Goal: Task Accomplishment & Management: Use online tool/utility

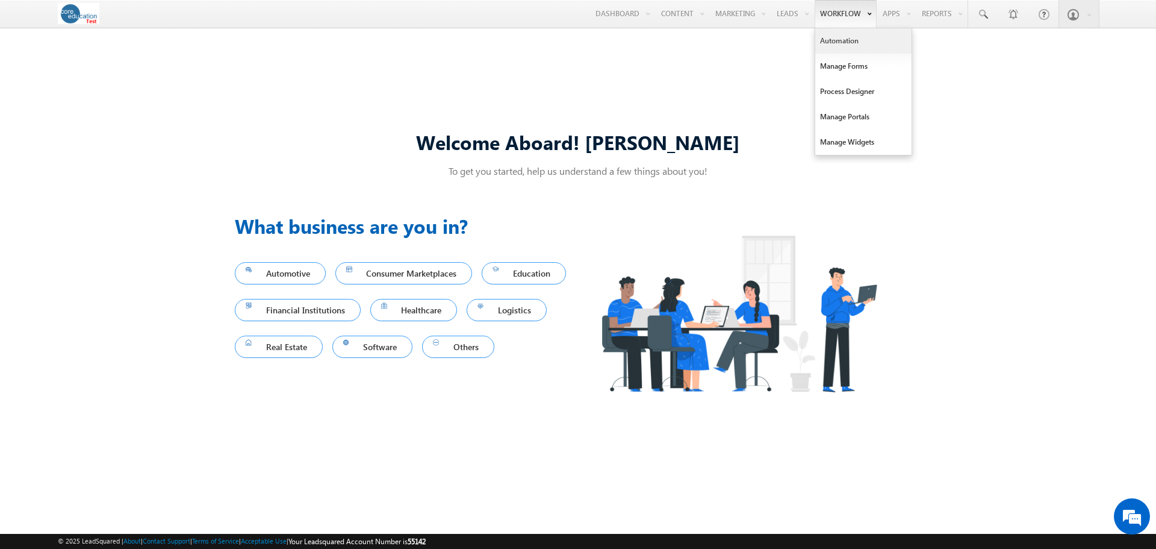
click at [832, 42] on link "Automation" at bounding box center [863, 40] width 96 height 25
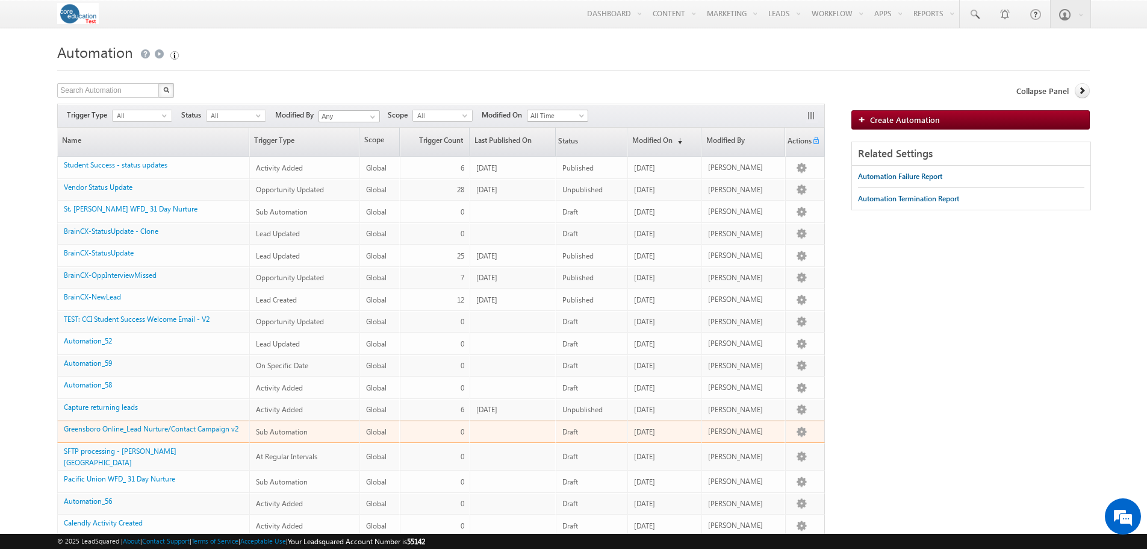
scroll to position [60, 0]
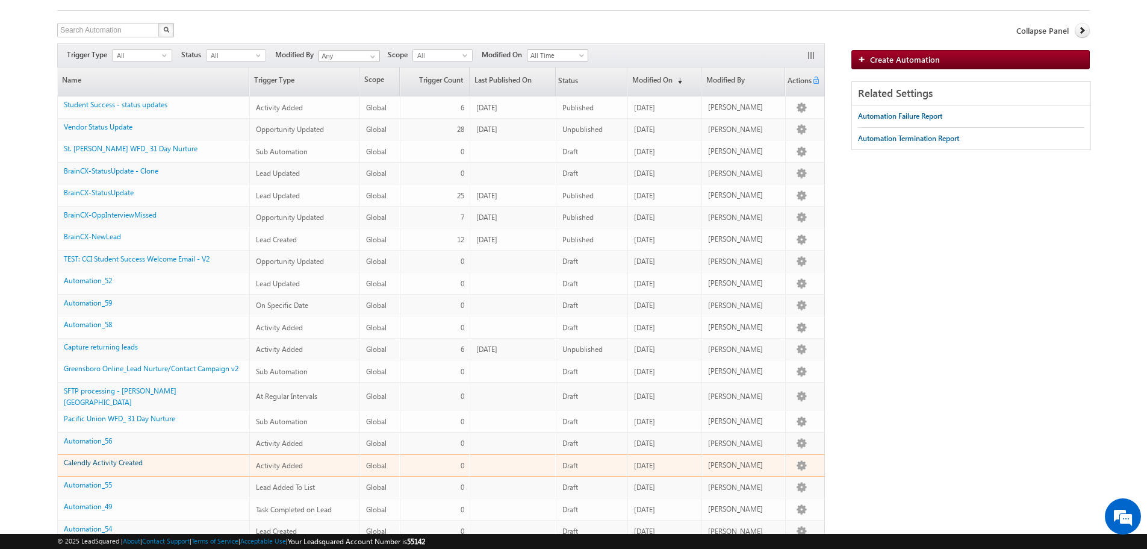
click at [96, 458] on link "Calendly Activity Created" at bounding box center [103, 462] width 79 height 9
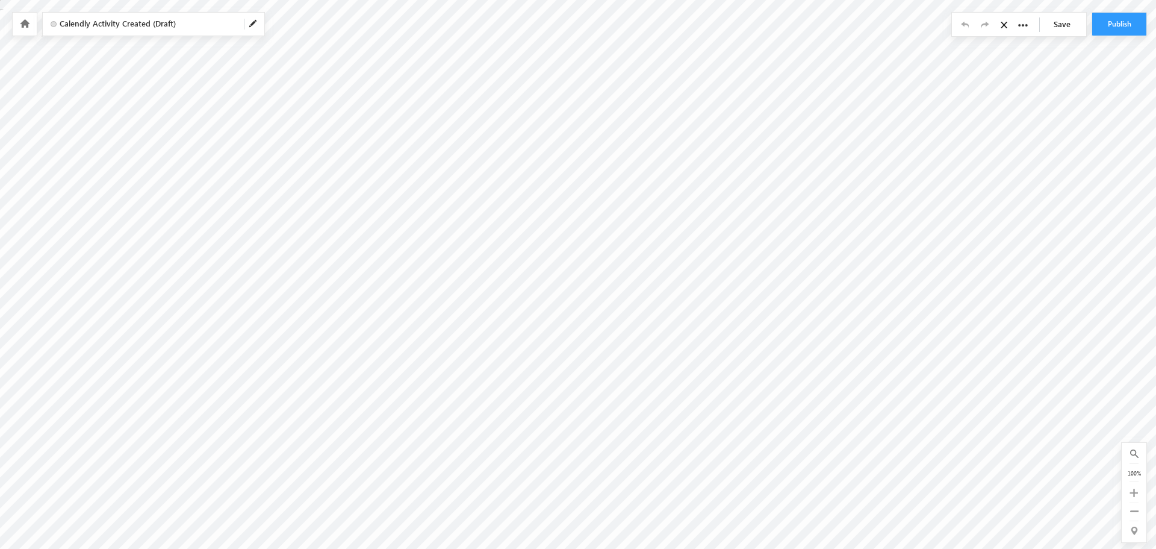
radio input "true"
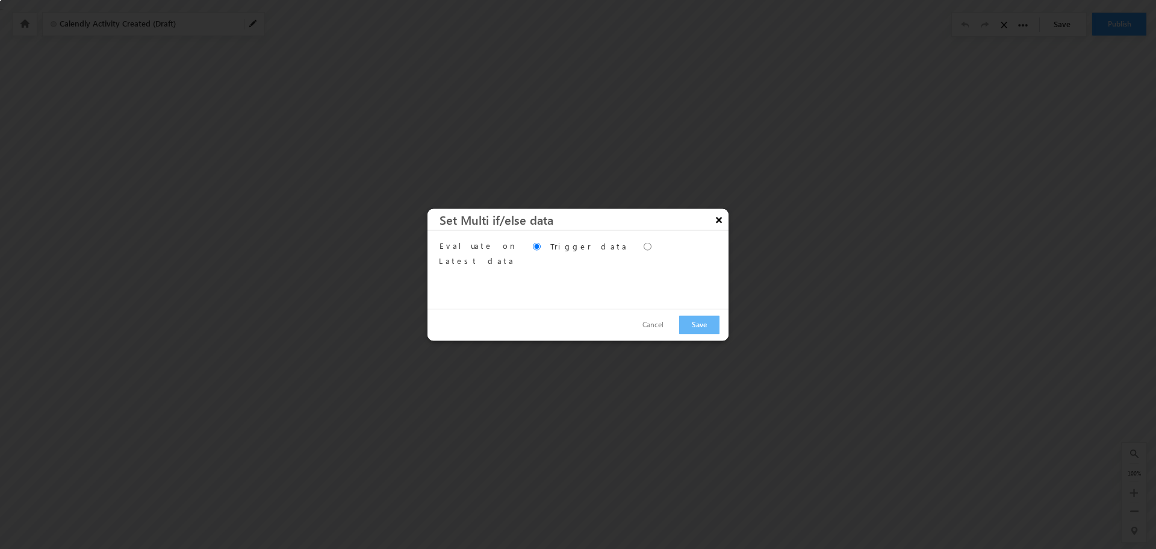
click at [721, 216] on button "×" at bounding box center [718, 218] width 19 height 21
click at [543, 248] on div "Evaluate on Trigger data Latest data" at bounding box center [580, 253] width 280 height 29
click at [711, 219] on button "×" at bounding box center [718, 218] width 19 height 21
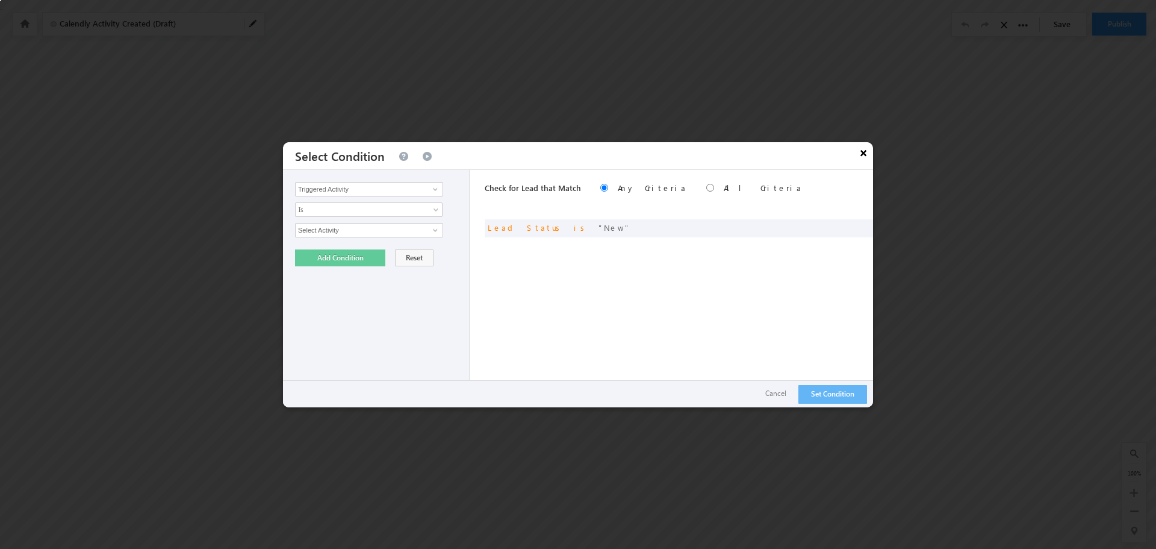
click at [870, 148] on button "×" at bounding box center [863, 152] width 19 height 21
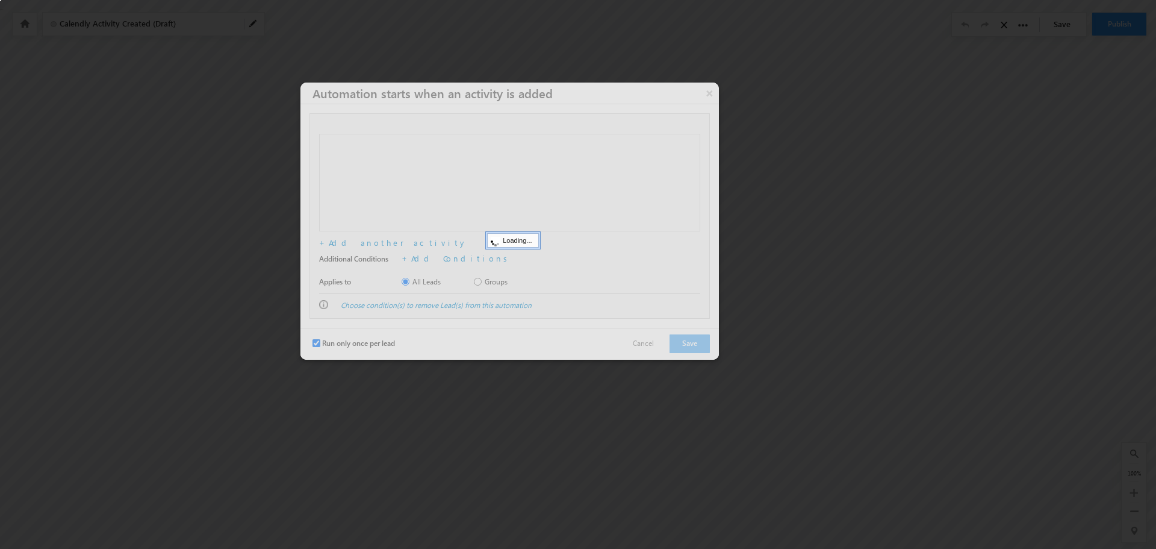
checkbox input "true"
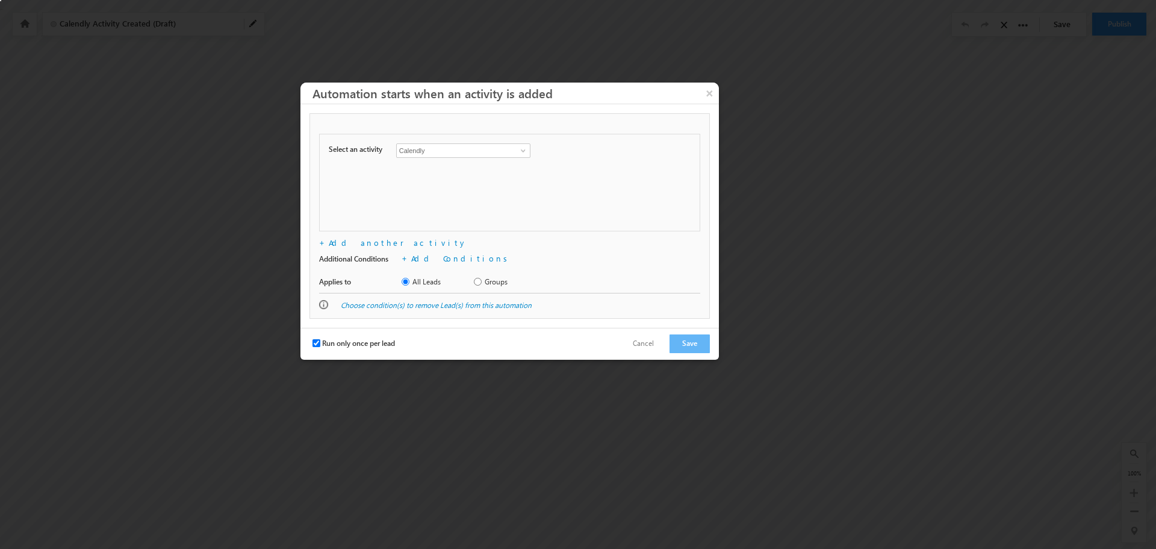
click at [665, 190] on div "Select an activity Calendly Calendly Add Web/Landing Pages Add + Add No webpage…" at bounding box center [509, 183] width 381 height 98
click at [425, 256] on link "Add Conditions" at bounding box center [461, 258] width 101 height 10
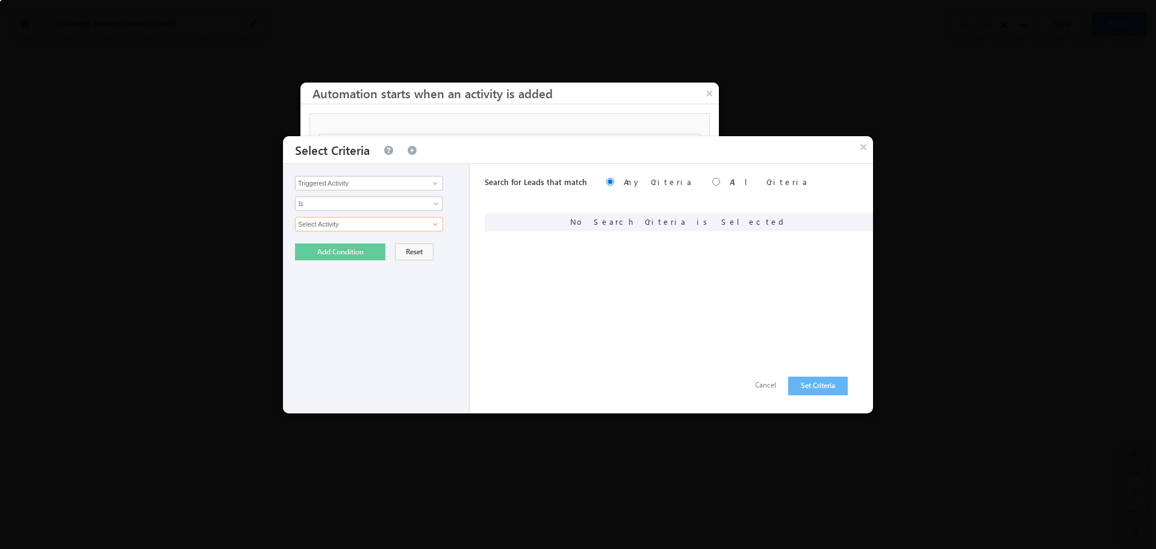
click at [407, 225] on input "Select Activity" at bounding box center [369, 224] width 148 height 14
click at [433, 226] on span at bounding box center [436, 224] width 10 height 10
click at [349, 249] on link "Calendly" at bounding box center [369, 250] width 148 height 14
type input "Calendly"
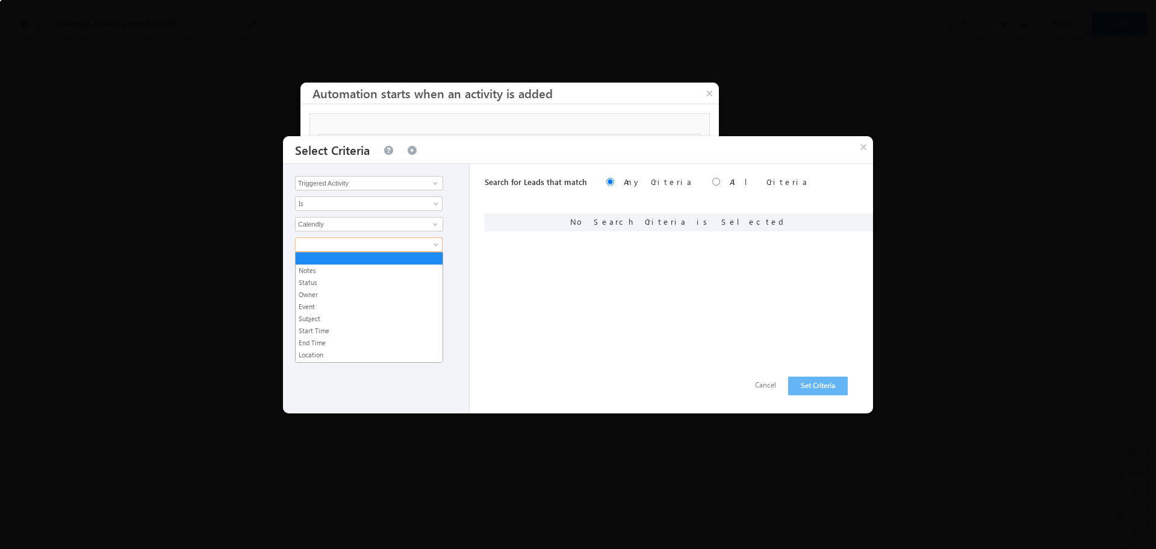
click at [351, 248] on span at bounding box center [361, 244] width 131 height 11
click at [361, 315] on link "Subject" at bounding box center [369, 318] width 147 height 11
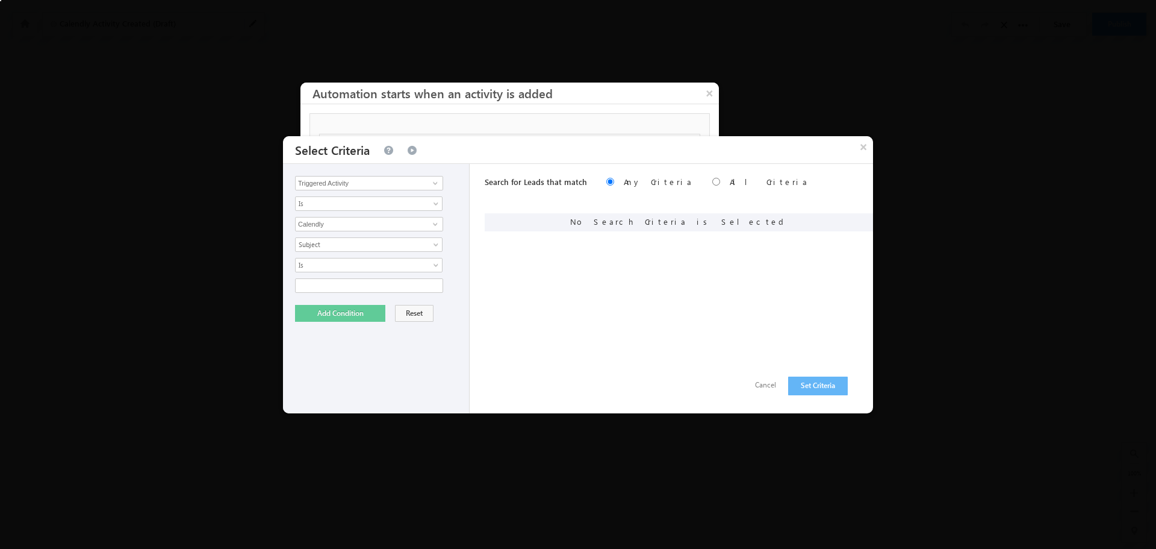
click at [371, 275] on div "Notes Status Owner Event Subject Start Time End Time Location Meeting Status Re…" at bounding box center [379, 264] width 168 height 55
click at [387, 267] on span "Is" at bounding box center [361, 265] width 131 height 11
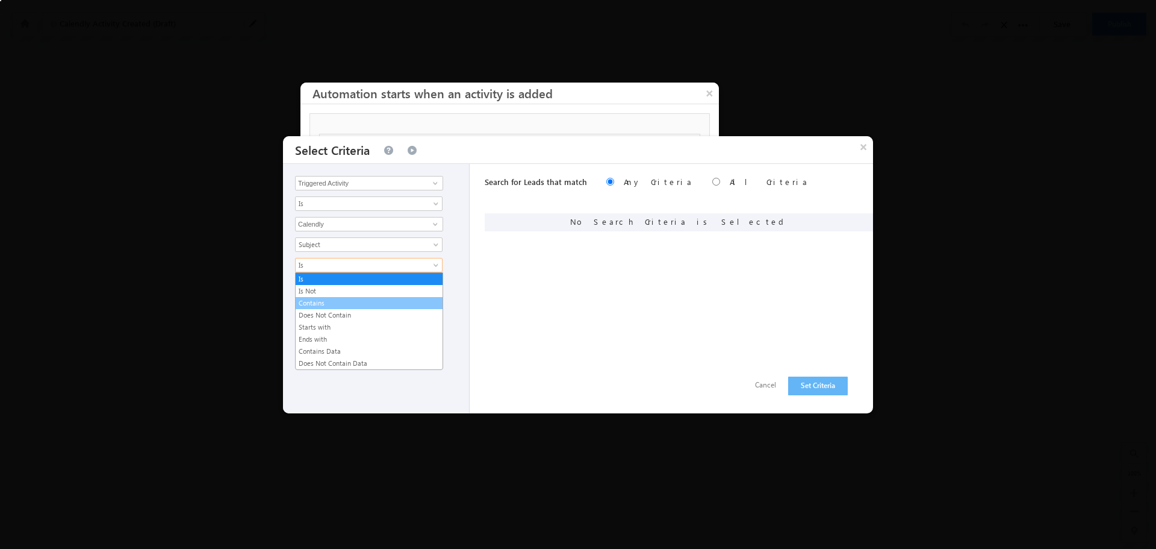
click at [369, 300] on link "Contains" at bounding box center [369, 302] width 147 height 11
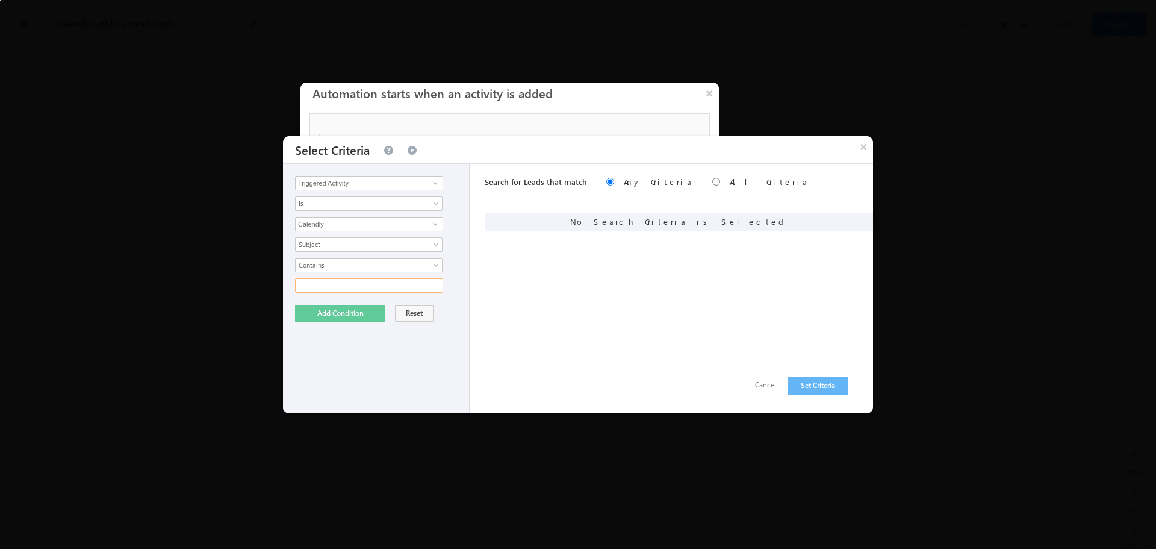
click at [320, 288] on input "text" at bounding box center [369, 285] width 148 height 14
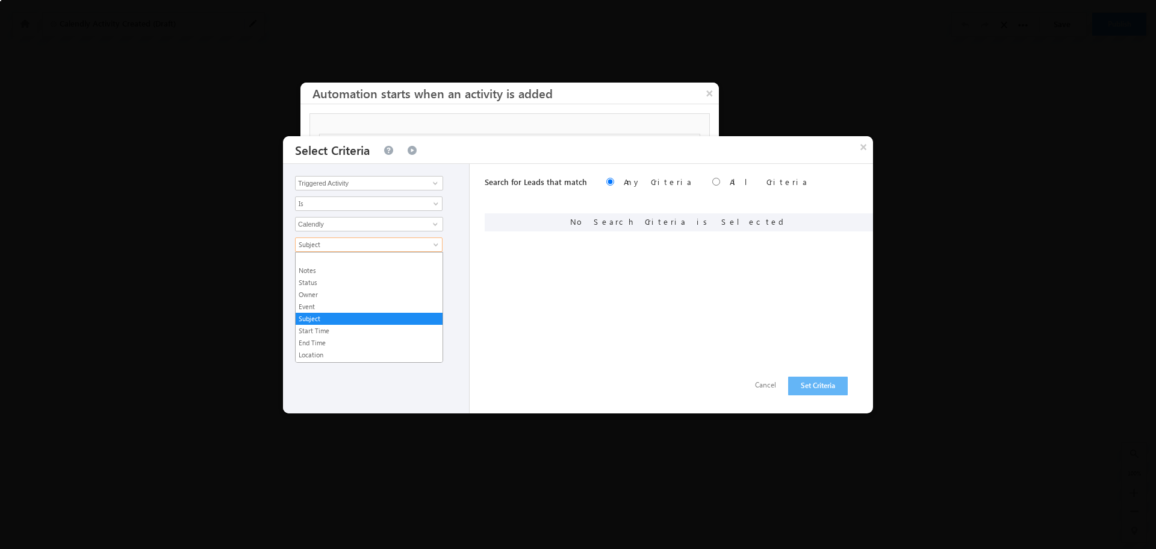
click at [417, 246] on span "Subject" at bounding box center [361, 244] width 131 height 11
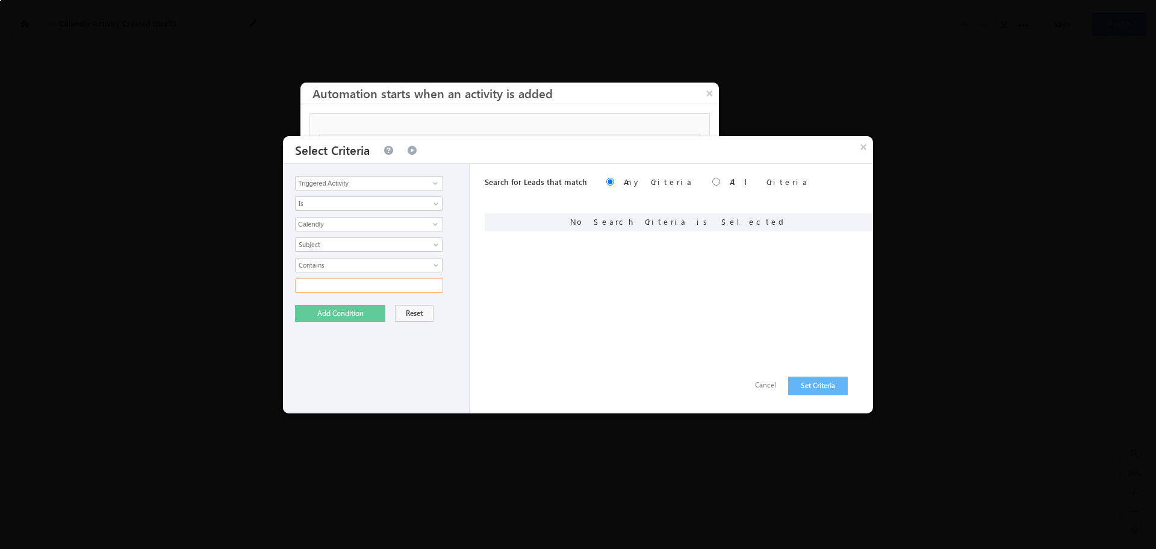
click at [356, 280] on input "text" at bounding box center [369, 285] width 148 height 14
type input "WFD"
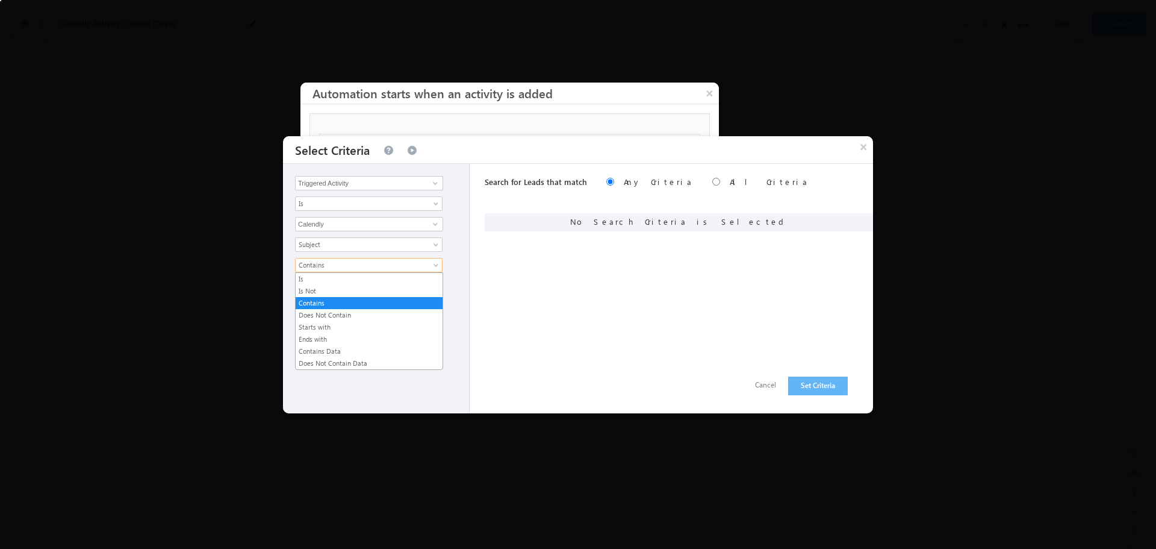
click at [434, 263] on span at bounding box center [437, 268] width 10 height 10
click at [342, 401] on div "Triggered Activity Lead Activity Task Sales Group Prospect Id Academic Partner …" at bounding box center [376, 288] width 187 height 249
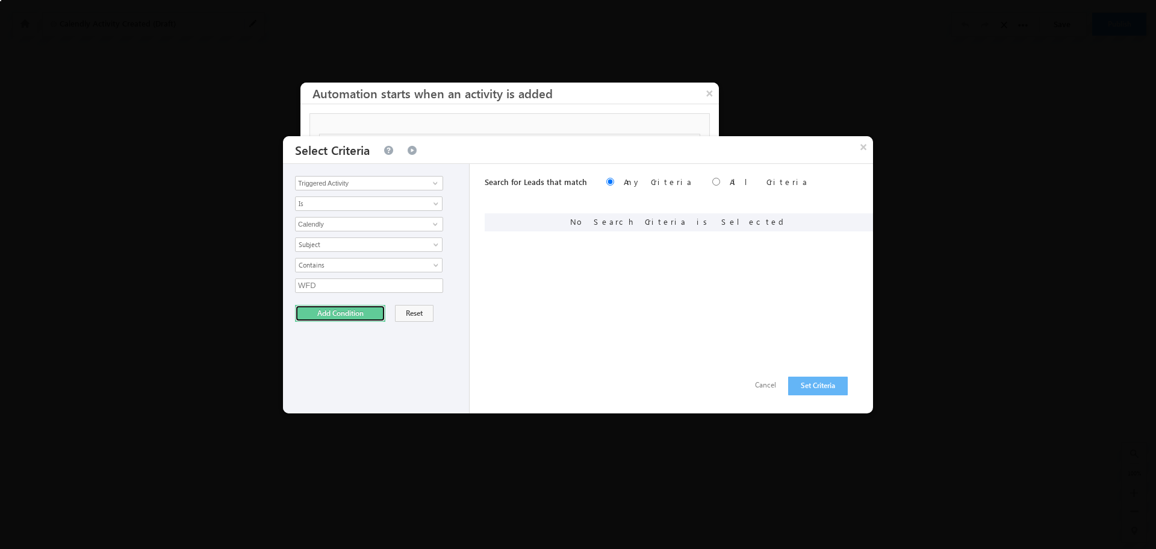
click at [322, 317] on button "Add Condition" at bounding box center [340, 313] width 90 height 17
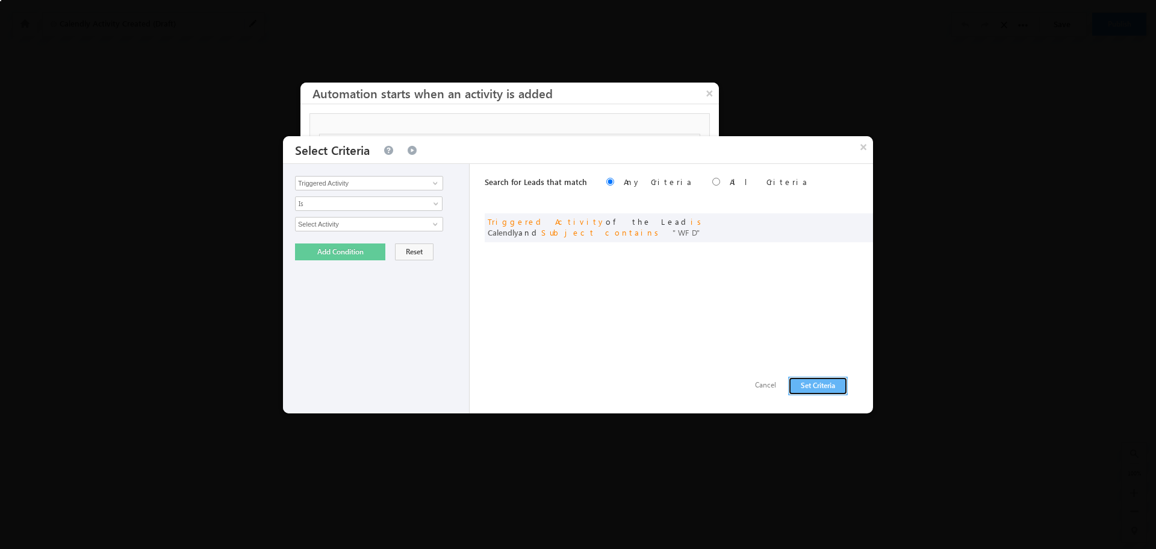
click at [818, 387] on button "Set Criteria" at bounding box center [818, 385] width 60 height 19
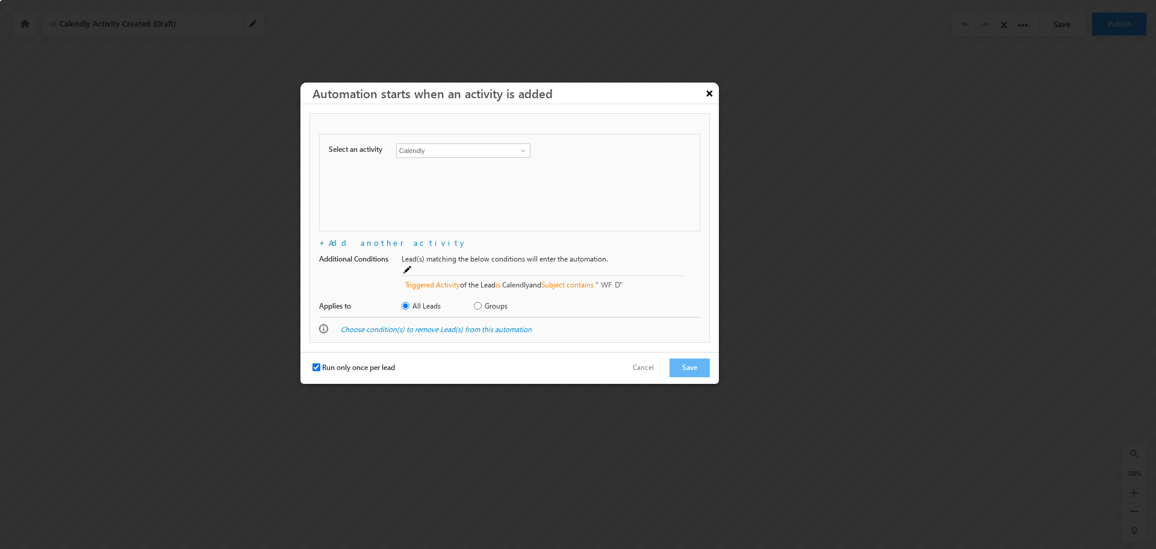
click at [708, 91] on button "×" at bounding box center [709, 93] width 19 height 21
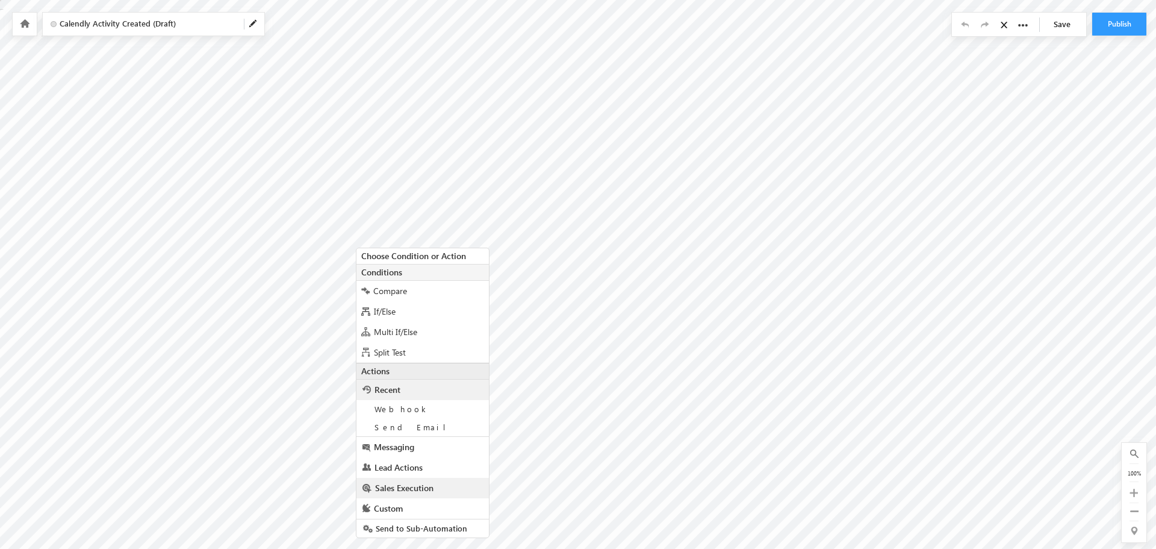
click at [405, 491] on span "Sales Execution" at bounding box center [404, 487] width 58 height 11
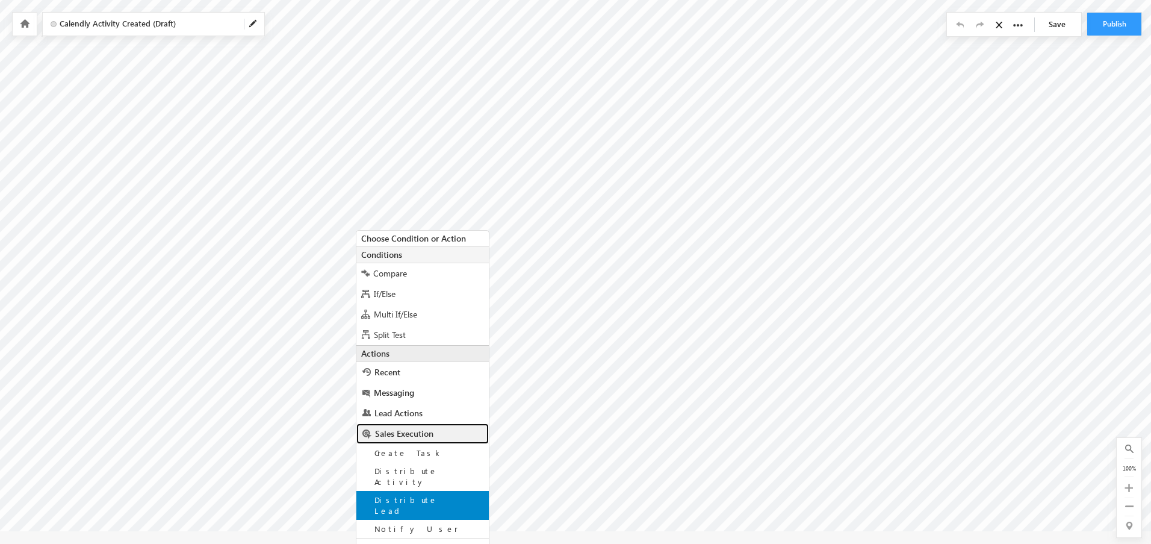
scroll to position [30, 0]
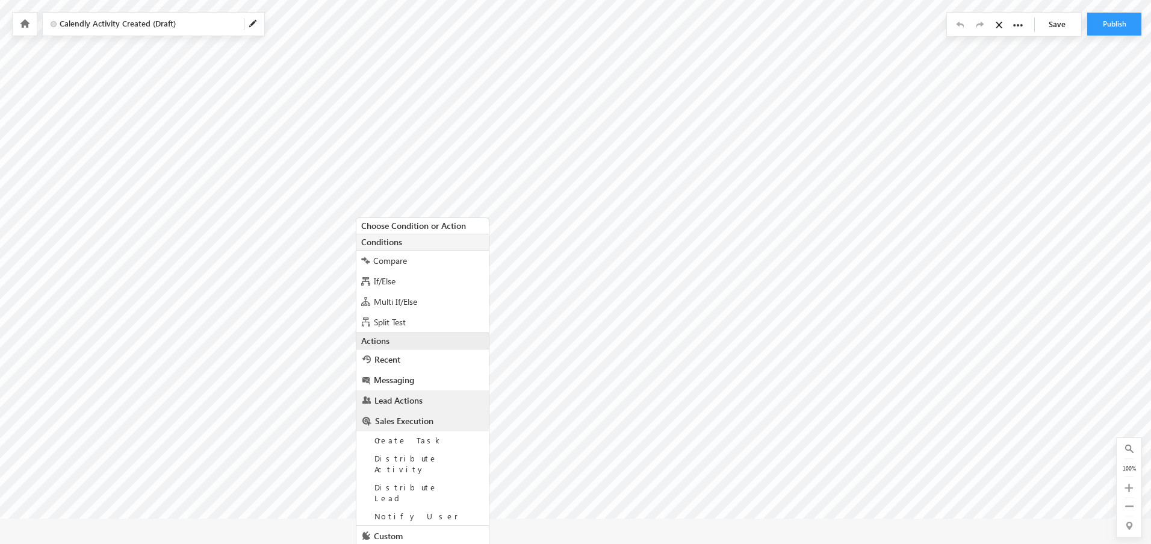
click at [412, 402] on span "Lead Actions" at bounding box center [399, 399] width 48 height 11
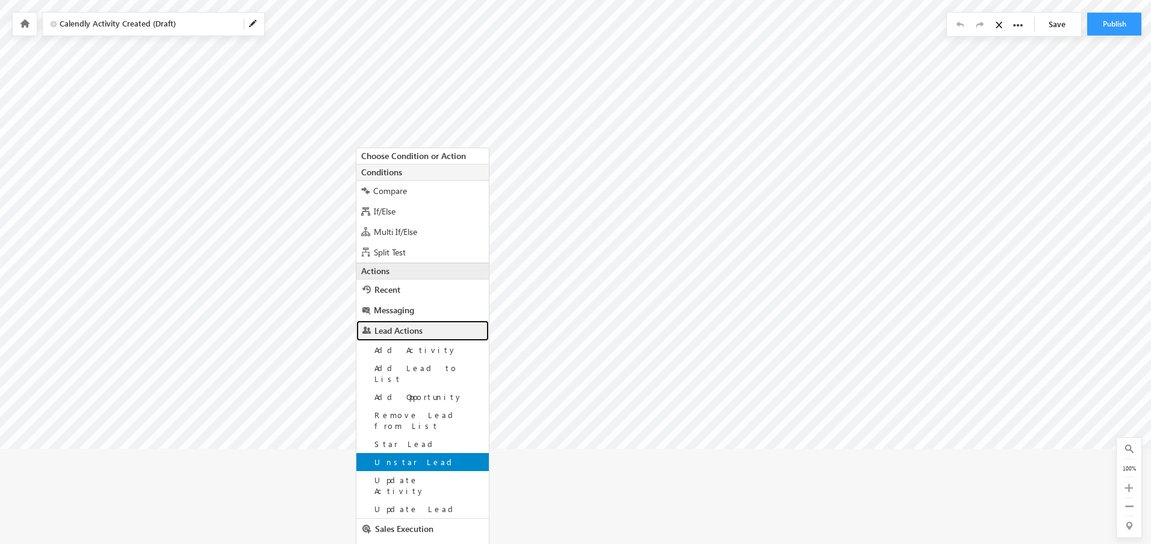
scroll to position [102, 0]
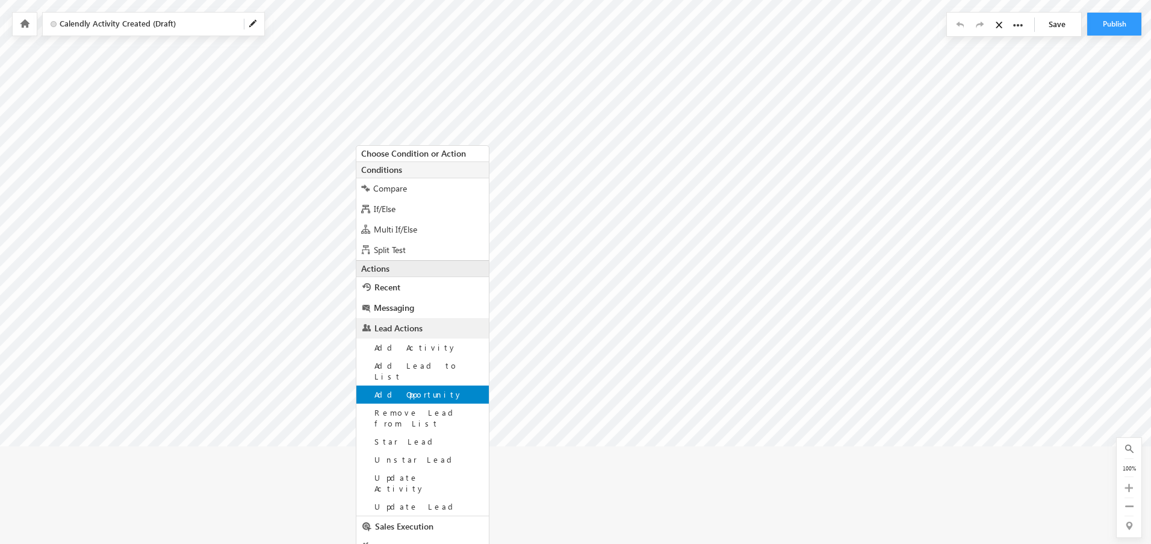
click at [442, 385] on div "Add Opportunity" at bounding box center [423, 394] width 132 height 18
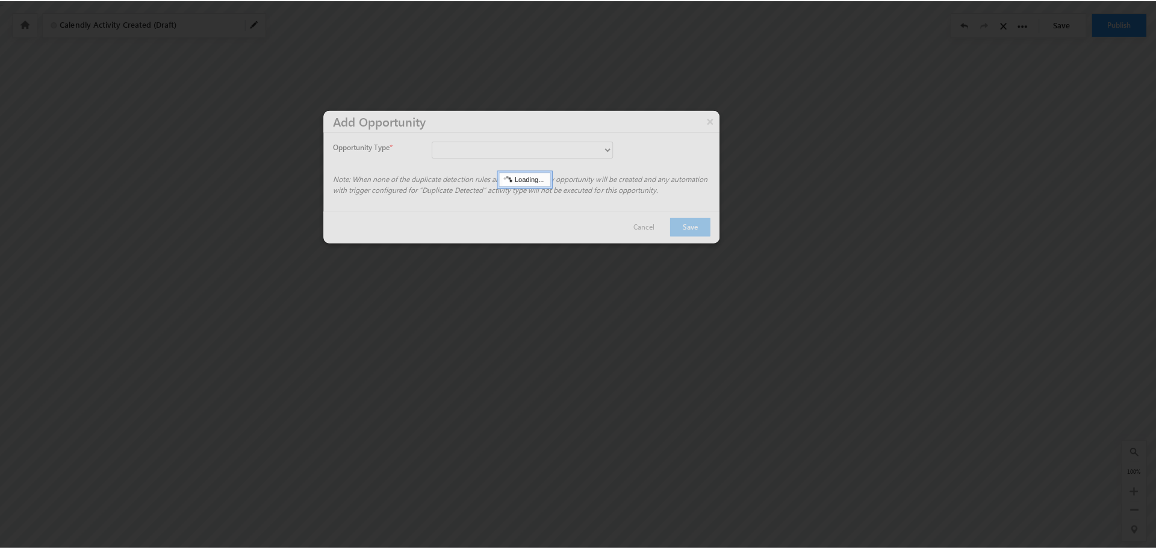
scroll to position [0, 0]
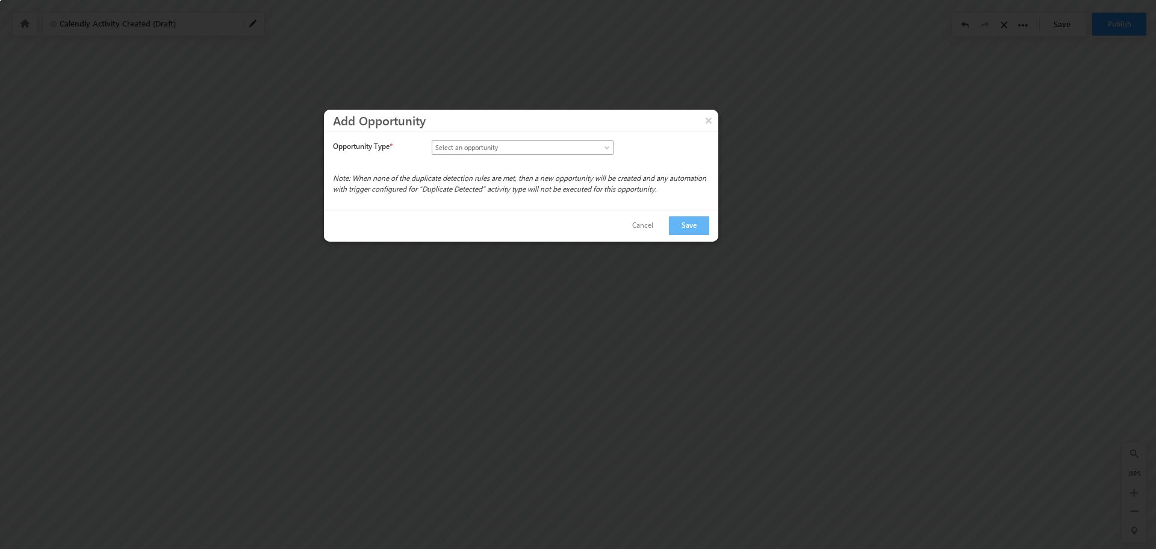
click at [463, 153] on span "Select an opportunity" at bounding box center [512, 147] width 160 height 11
click at [477, 167] on ul "Select an opportunity Opportunity - Online Opportunity - WFD" at bounding box center [523, 173] width 182 height 37
drag, startPoint x: 558, startPoint y: 149, endPoint x: 544, endPoint y: 171, distance: 26.1
click at [558, 154] on link "Select an opportunity" at bounding box center [523, 147] width 182 height 14
click at [523, 176] on link "Opportunity - Online" at bounding box center [522, 173] width 181 height 11
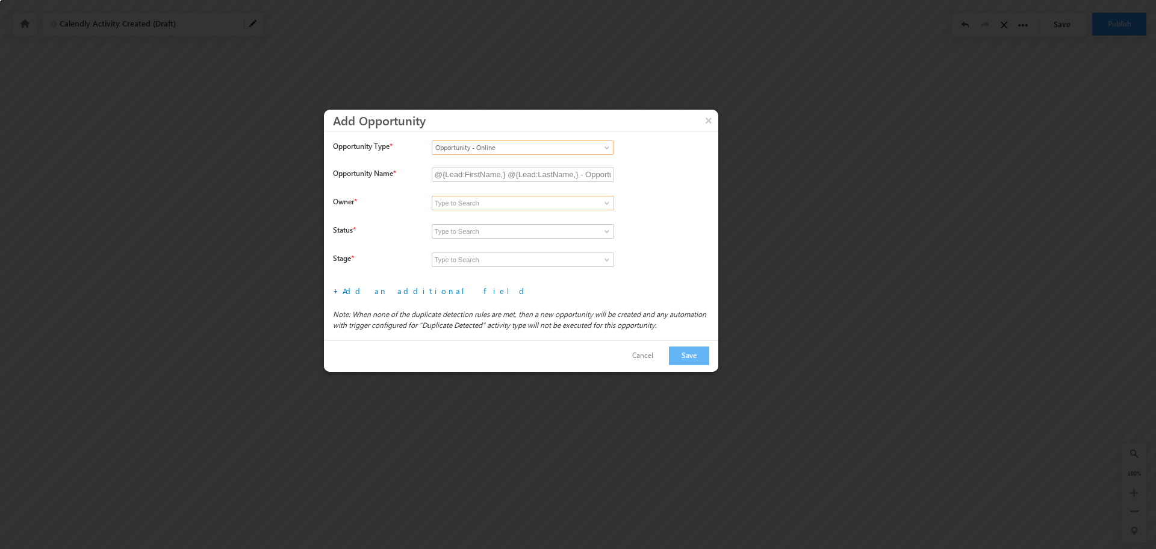
click at [500, 204] on input at bounding box center [523, 203] width 182 height 14
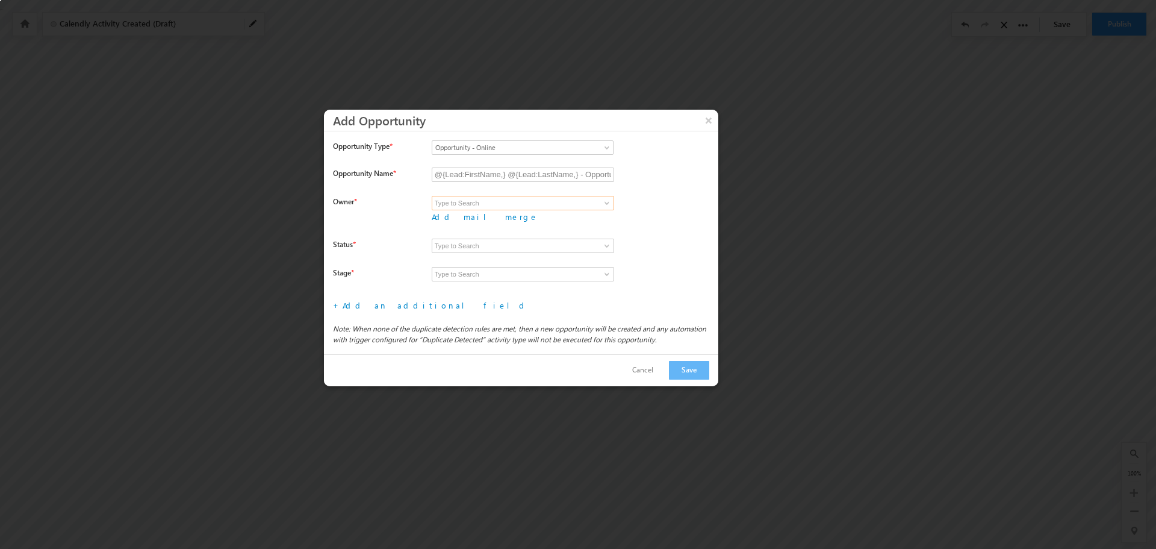
click at [517, 208] on input at bounding box center [523, 203] width 182 height 14
click at [605, 201] on span at bounding box center [607, 203] width 10 height 10
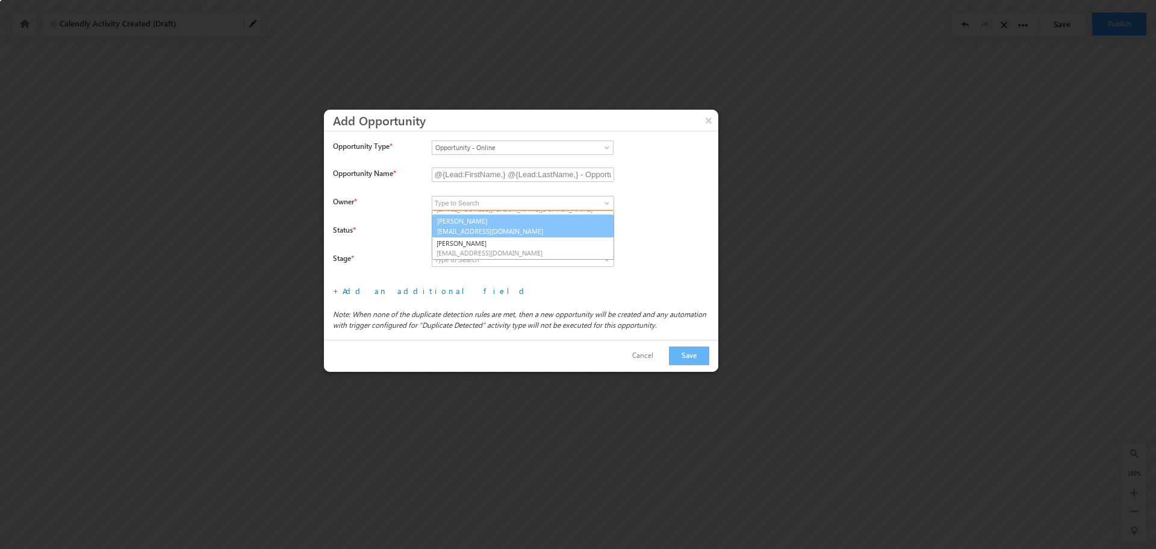
scroll to position [274, 0]
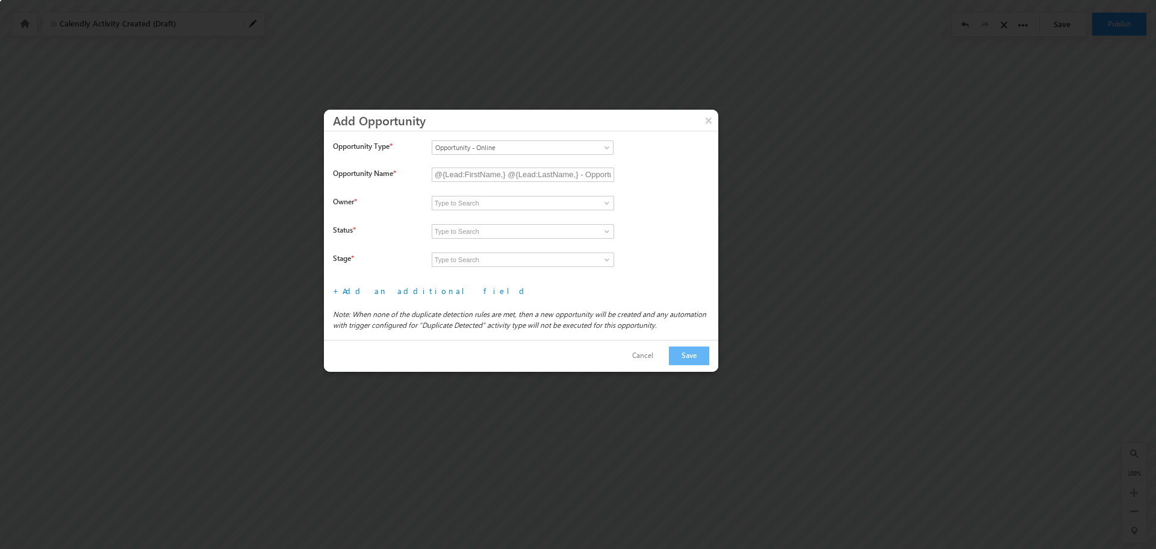
click at [375, 181] on div "Opportunity Name *" at bounding box center [377, 175] width 89 height 17
click at [437, 205] on input at bounding box center [523, 203] width 182 height 14
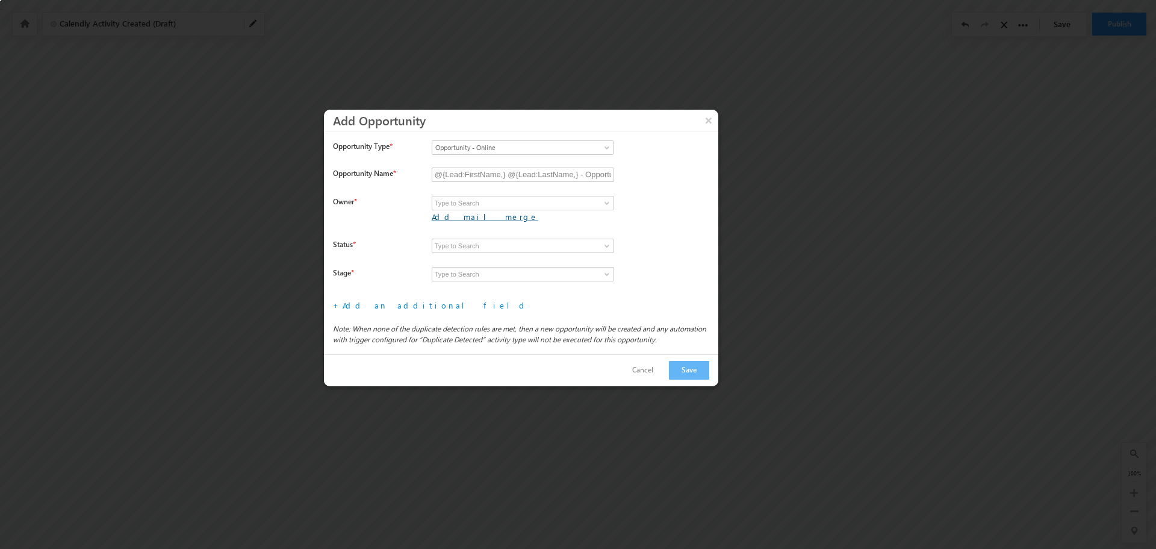
click at [538, 211] on link "Add mail merge" at bounding box center [485, 216] width 107 height 10
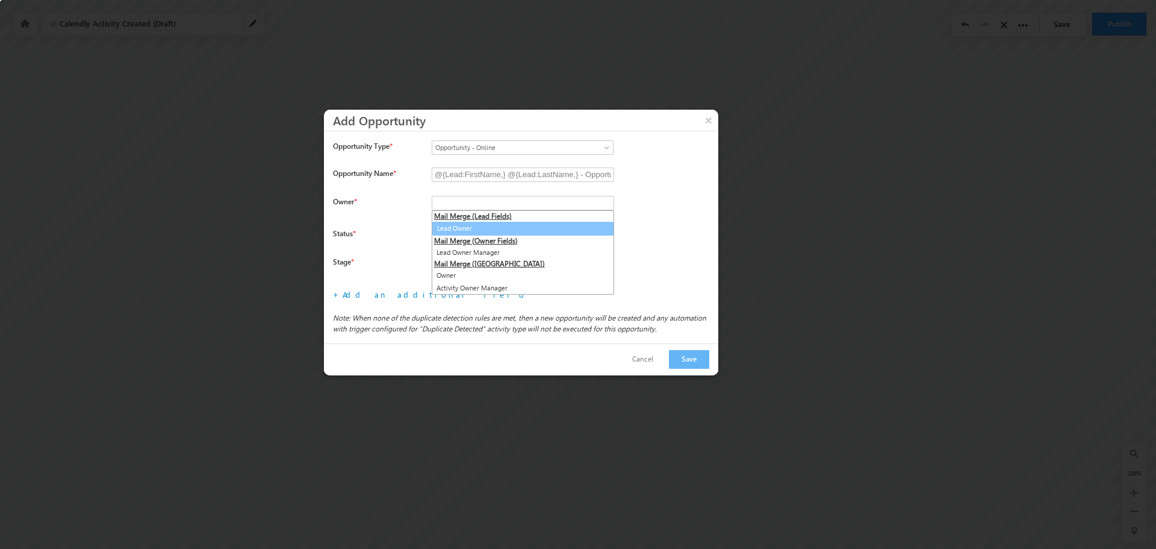
type input "@{Lead:OwnerId,}"
click at [465, 220] on li "Mail Merge (Lead Fields)" at bounding box center [522, 216] width 181 height 11
click at [450, 226] on link "Lead Owner" at bounding box center [523, 228] width 182 height 14
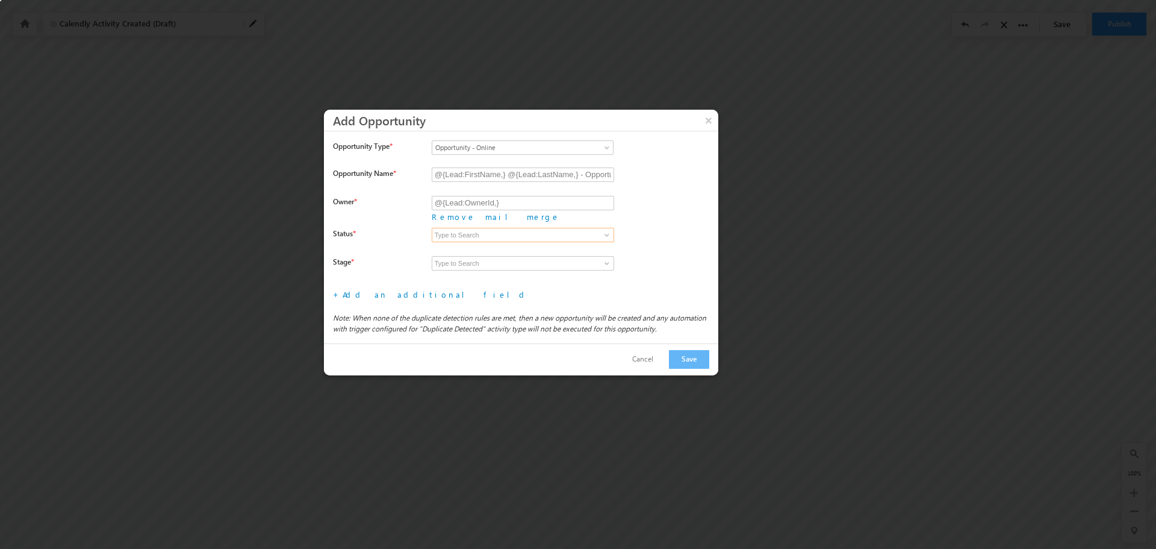
click at [528, 233] on input at bounding box center [523, 235] width 182 height 14
click at [615, 228] on div "Open Won Lost" at bounding box center [575, 242] width 287 height 28
click at [608, 230] on span at bounding box center [607, 235] width 10 height 10
click at [449, 248] on link "Open" at bounding box center [523, 249] width 182 height 14
type input "Open"
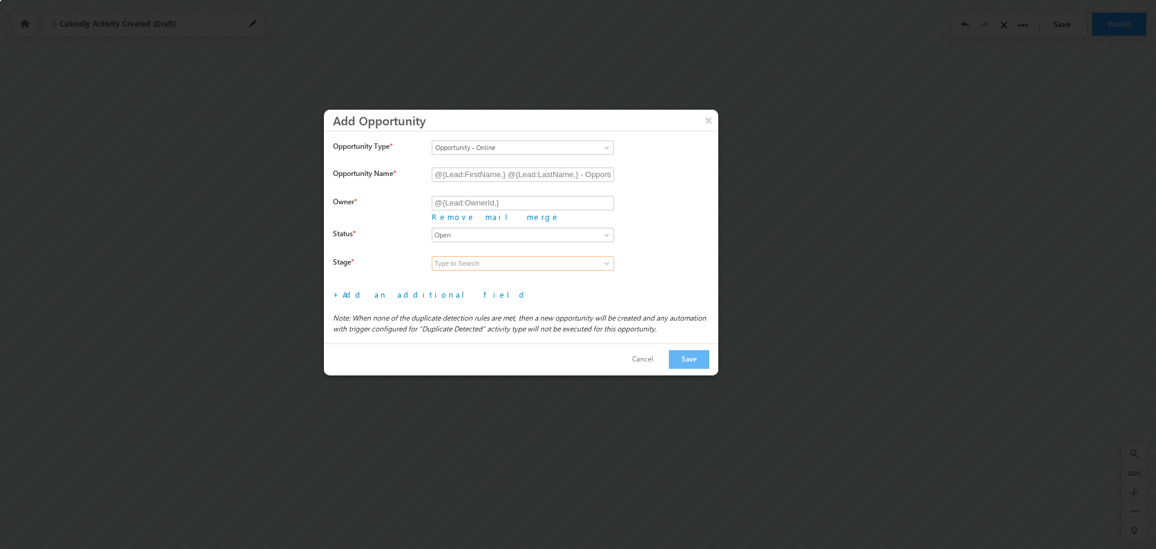
click at [447, 261] on input at bounding box center [523, 263] width 182 height 14
click at [607, 261] on span at bounding box center [607, 263] width 10 height 10
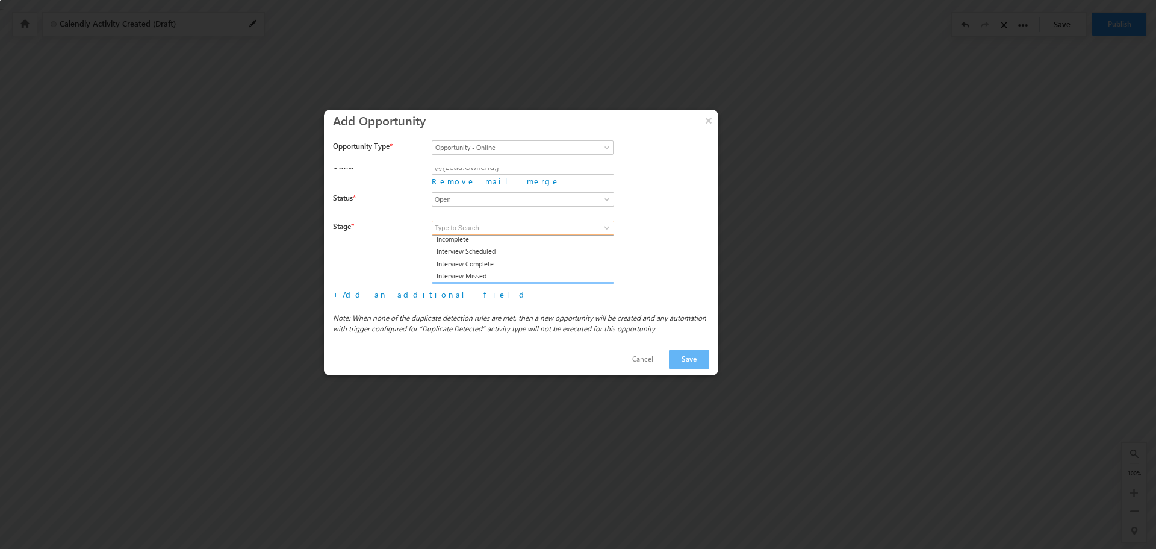
scroll to position [0, 0]
click at [492, 261] on link "Interview Scheduled" at bounding box center [523, 267] width 182 height 14
type input "Interview Scheduled"
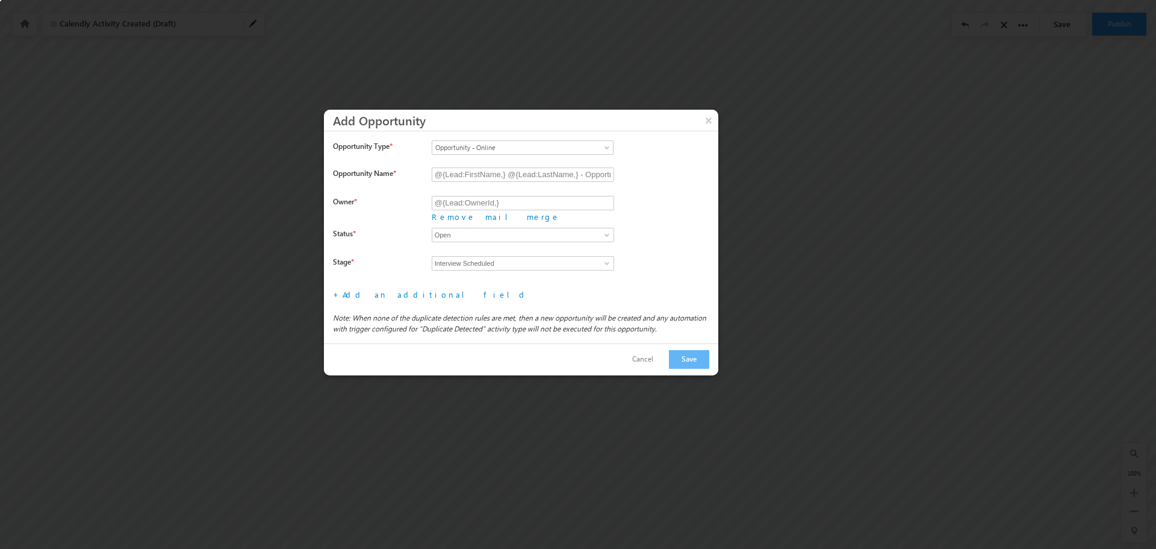
click at [665, 257] on div "Scheduling Interview Incomplete Interview Scheduled Interview Complete Intervie…" at bounding box center [575, 270] width 287 height 28
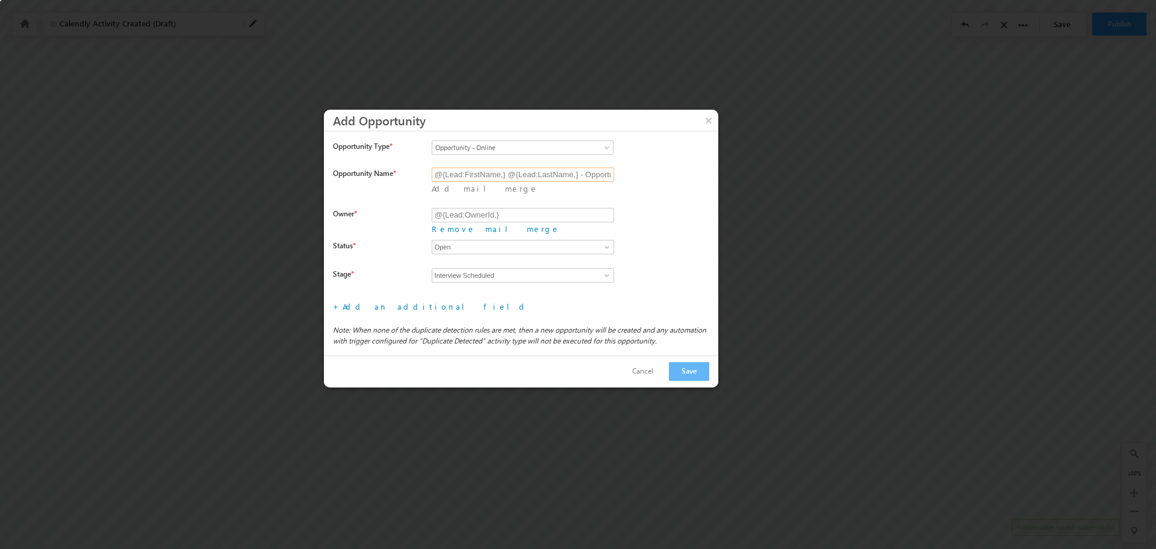
scroll to position [0, 45]
drag, startPoint x: 511, startPoint y: 175, endPoint x: 776, endPoint y: 141, distance: 266.5
click at [776, 141] on body "Your session has expired. Please click here to login again. Another user is edi…" at bounding box center [578, 150] width 1156 height 301
